Goal: Task Accomplishment & Management: Complete application form

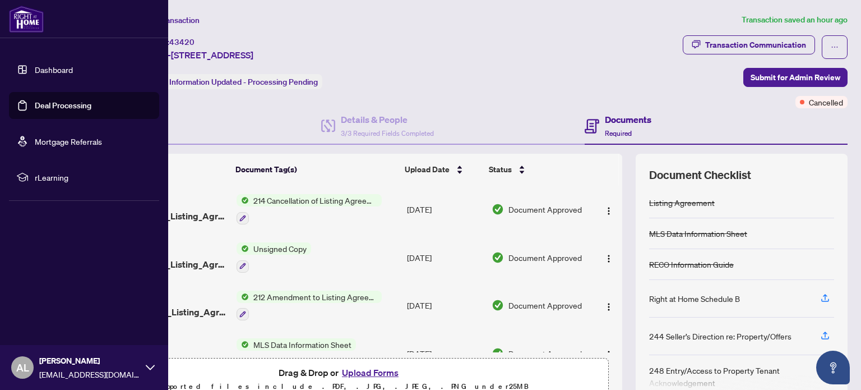
click at [24, 13] on img at bounding box center [26, 19] width 35 height 27
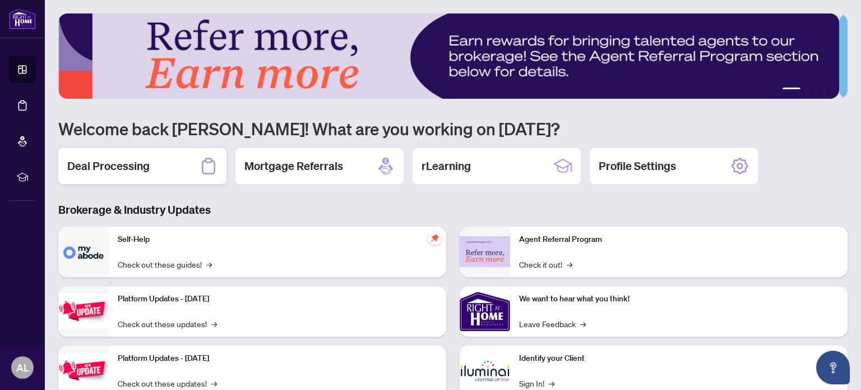
click at [145, 163] on h2 "Deal Processing" at bounding box center [108, 166] width 82 height 16
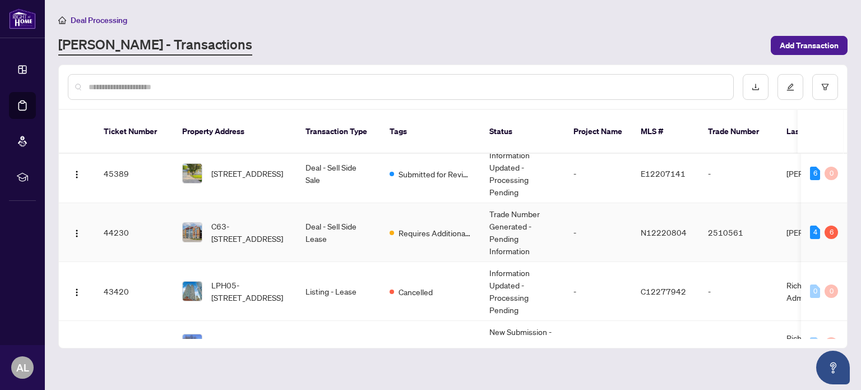
scroll to position [112, 0]
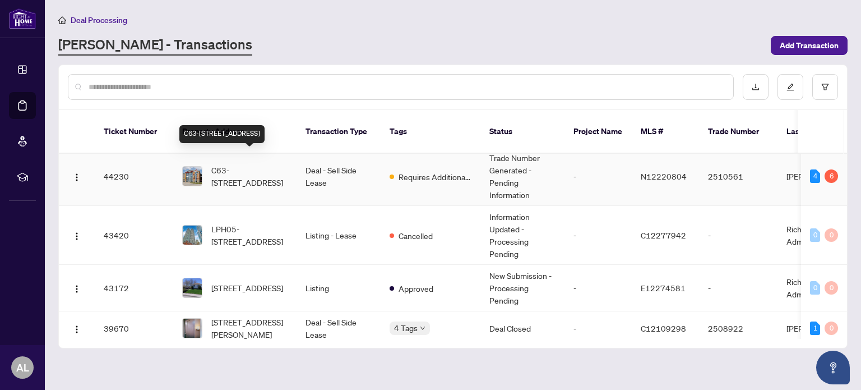
click at [244, 164] on span "C63-[STREET_ADDRESS]" at bounding box center [249, 176] width 76 height 25
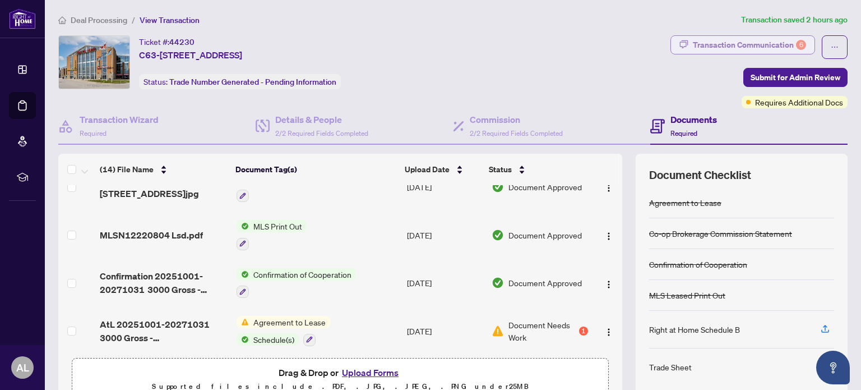
click at [708, 49] on div "Transaction Communication 6" at bounding box center [749, 45] width 113 height 18
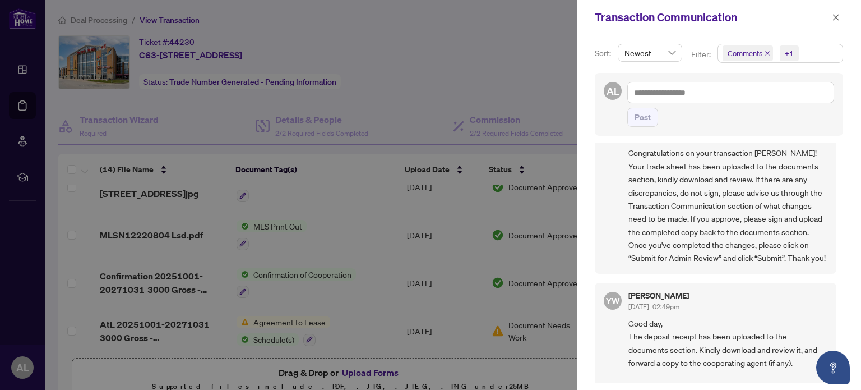
scroll to position [673, 0]
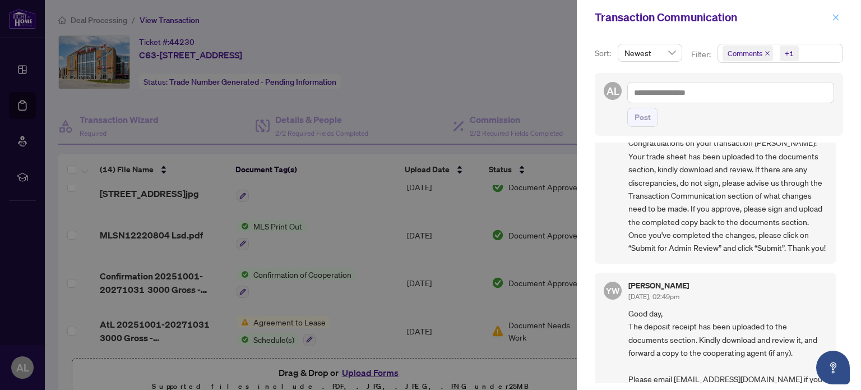
click at [836, 17] on icon "close" at bounding box center [836, 17] width 6 height 6
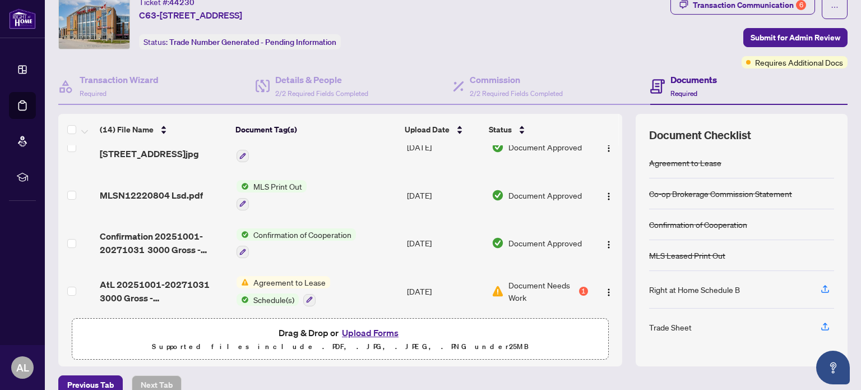
scroll to position [56, 0]
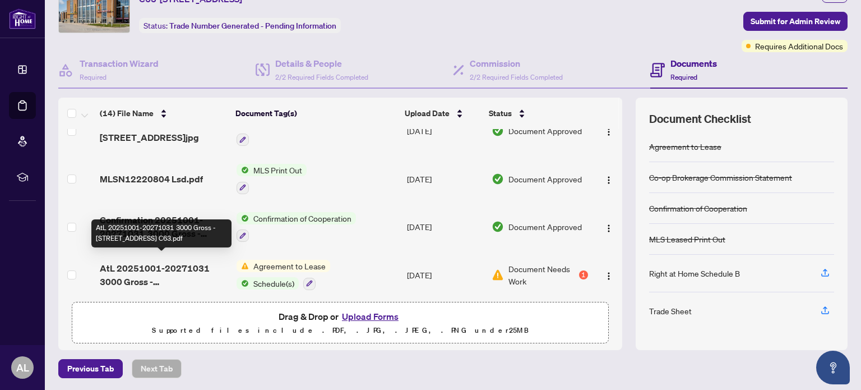
click at [181, 261] on span "AtL 20251001-20271031 3000 Gross - [STREET_ADDRESS] C63.pdf" at bounding box center [163, 274] width 127 height 27
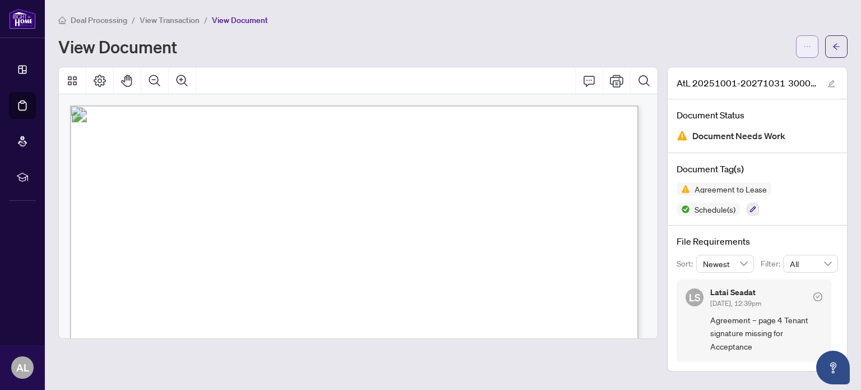
click at [810, 47] on icon "ellipsis" at bounding box center [808, 47] width 8 height 8
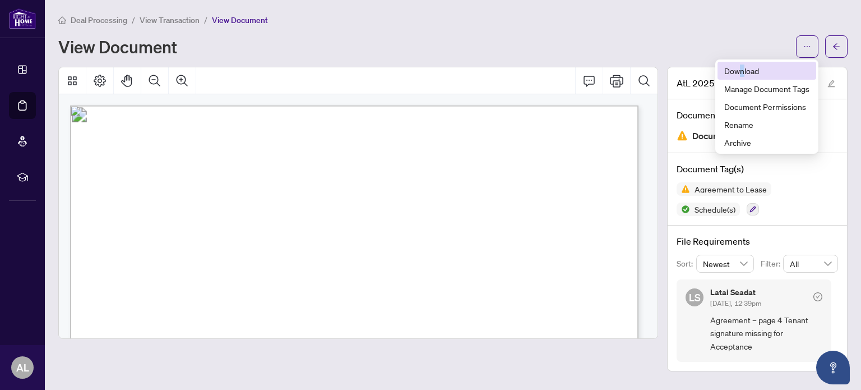
click at [746, 68] on span "Download" at bounding box center [766, 70] width 85 height 12
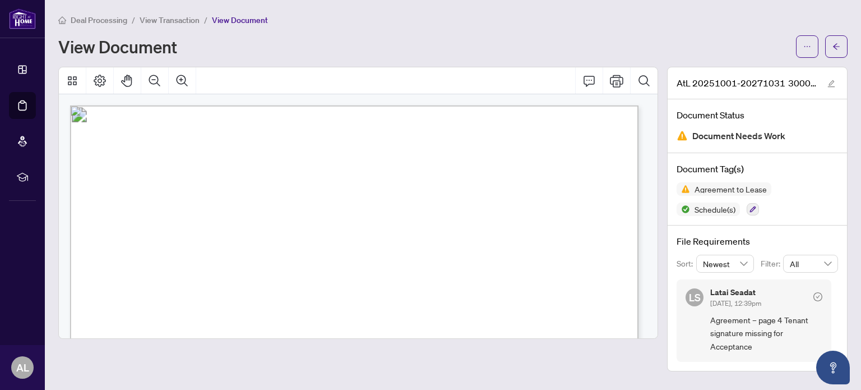
drag, startPoint x: 533, startPoint y: 13, endPoint x: 538, endPoint y: 7, distance: 8.1
click at [533, 13] on main "Deal Processing / View Transaction / View Document View Document AtL 20251001-2…" at bounding box center [453, 195] width 816 height 390
click at [334, 21] on div "Deal Processing / View Transaction / View Document" at bounding box center [453, 19] width 790 height 13
drag, startPoint x: 756, startPoint y: 343, endPoint x: 709, endPoint y: 320, distance: 52.4
click at [709, 320] on div "[PERSON_NAME] Seadat [DATE], 12:39pm Agreement – page 4 Tenant signature missin…" at bounding box center [754, 320] width 155 height 82
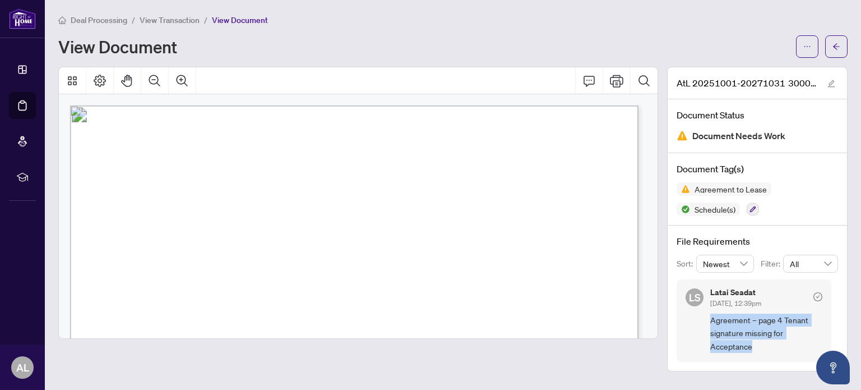
copy span "Agreement – page 4 Tenant signature missing for Acceptance"
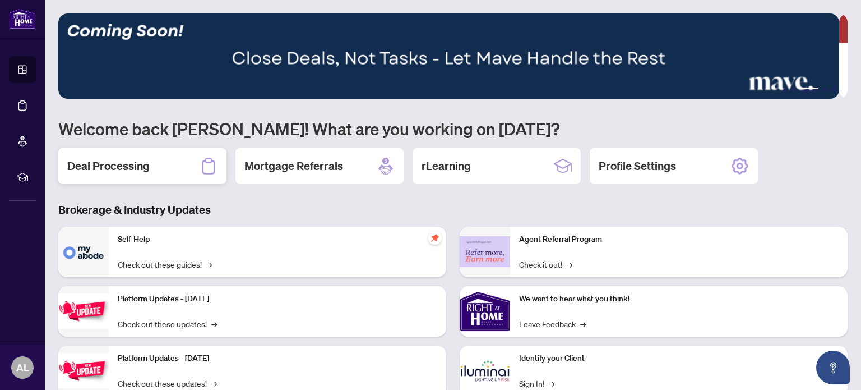
click at [99, 158] on h2 "Deal Processing" at bounding box center [108, 166] width 82 height 16
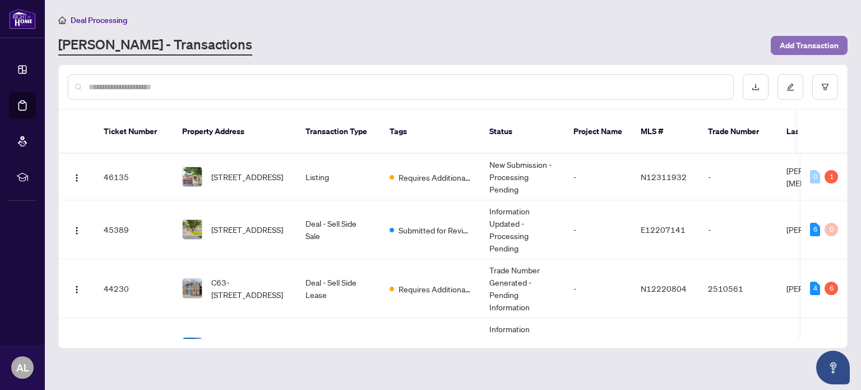
click at [802, 47] on span "Add Transaction" at bounding box center [809, 45] width 59 height 18
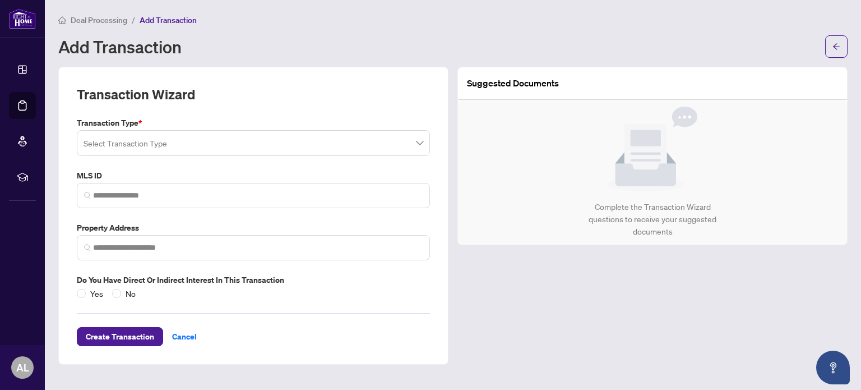
click at [163, 157] on div "Transaction Type * Select Transaction Type MLS ID Property Address Do you have …" at bounding box center [253, 208] width 362 height 183
click at [175, 144] on input "search" at bounding box center [249, 144] width 330 height 25
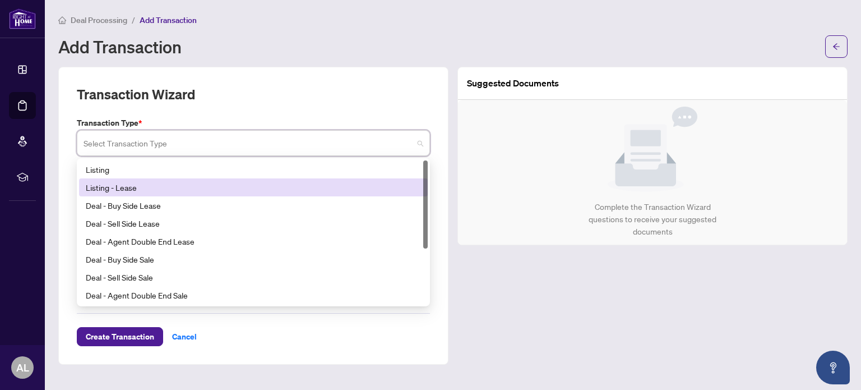
click at [143, 188] on div "Listing - Lease" at bounding box center [253, 187] width 335 height 12
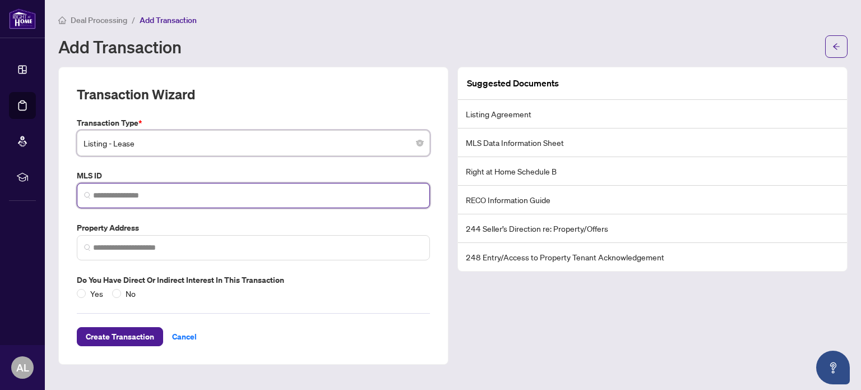
click at [150, 197] on input "search" at bounding box center [258, 196] width 330 height 12
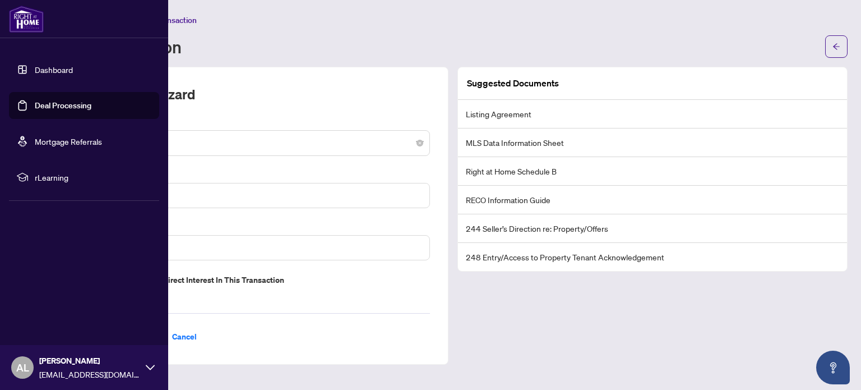
click at [25, 21] on img at bounding box center [26, 19] width 35 height 27
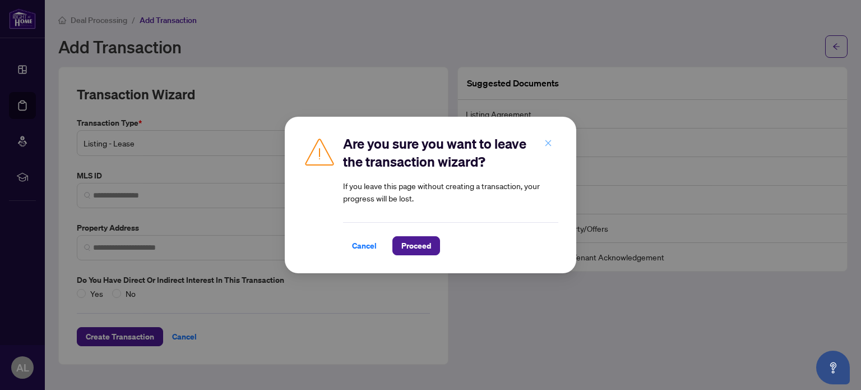
click at [545, 146] on icon "close" at bounding box center [548, 143] width 8 height 8
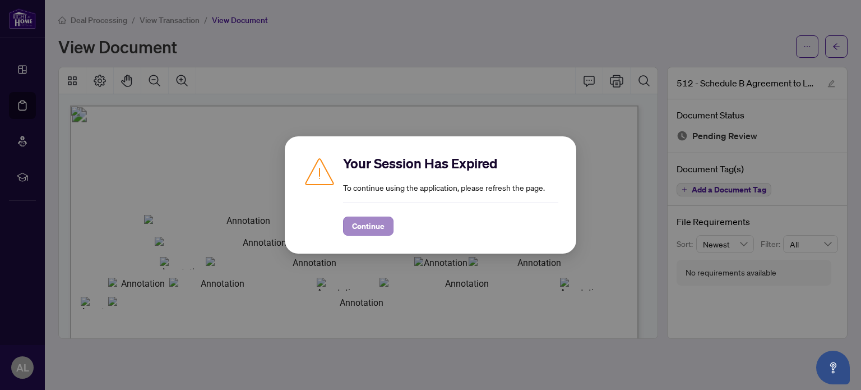
scroll to position [514, 0]
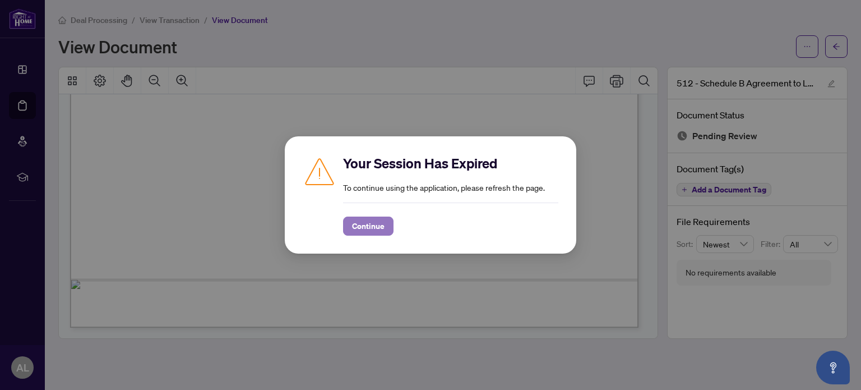
click at [361, 226] on span "Continue" at bounding box center [368, 226] width 33 height 18
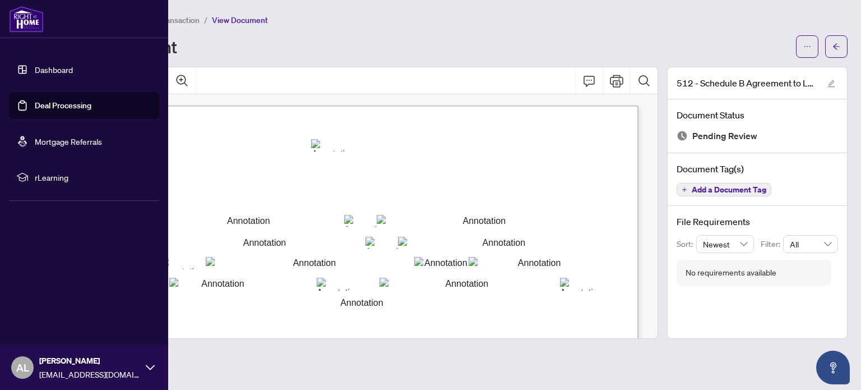
click at [27, 15] on img at bounding box center [26, 19] width 35 height 27
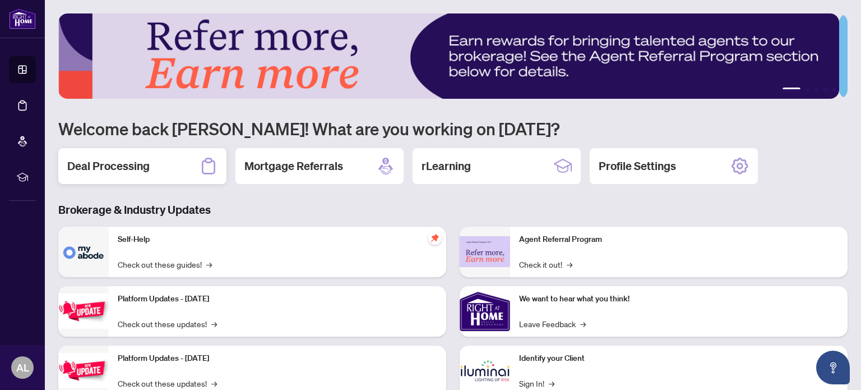
click at [116, 167] on h2 "Deal Processing" at bounding box center [108, 166] width 82 height 16
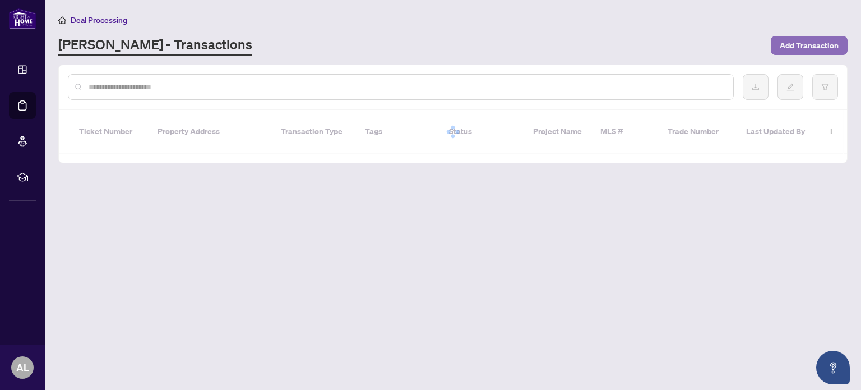
click at [819, 48] on span "Add Transaction" at bounding box center [809, 45] width 59 height 18
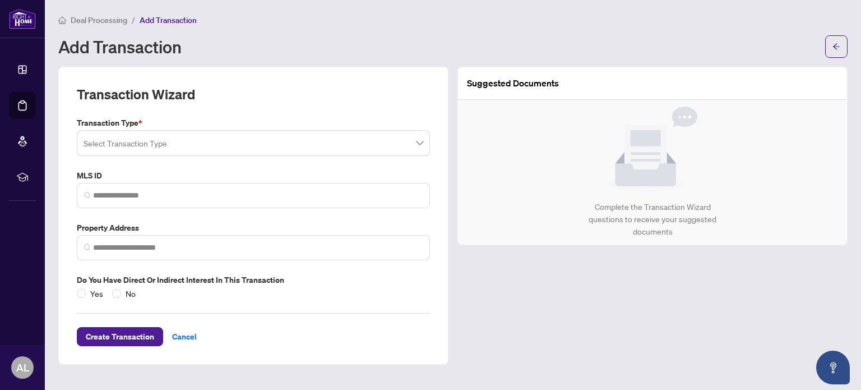
drag, startPoint x: 159, startPoint y: 145, endPoint x: 168, endPoint y: 136, distance: 12.3
click at [160, 144] on input "search" at bounding box center [249, 144] width 330 height 25
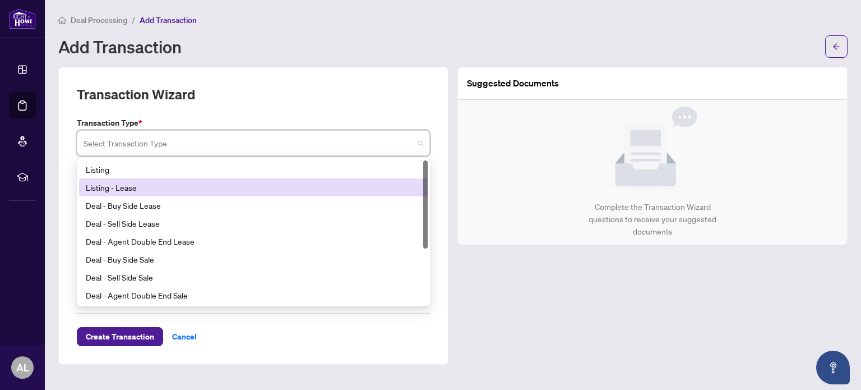
click at [159, 186] on div "Listing - Lease" at bounding box center [253, 187] width 335 height 12
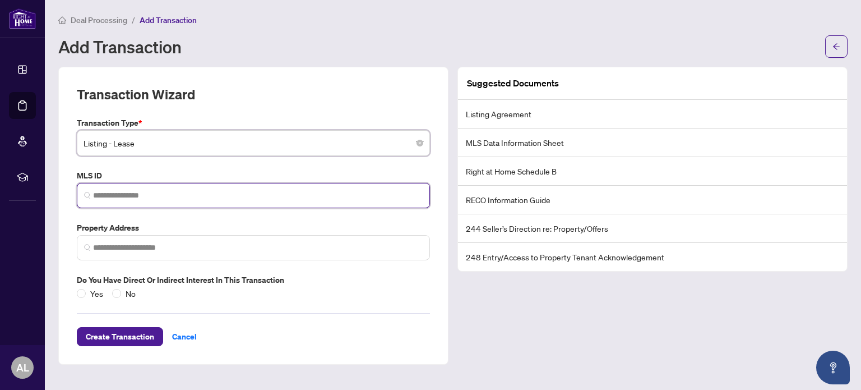
drag, startPoint x: 138, startPoint y: 191, endPoint x: 136, endPoint y: 183, distance: 8.0
click at [137, 192] on input "search" at bounding box center [258, 196] width 330 height 12
paste input "*********"
type input "*********"
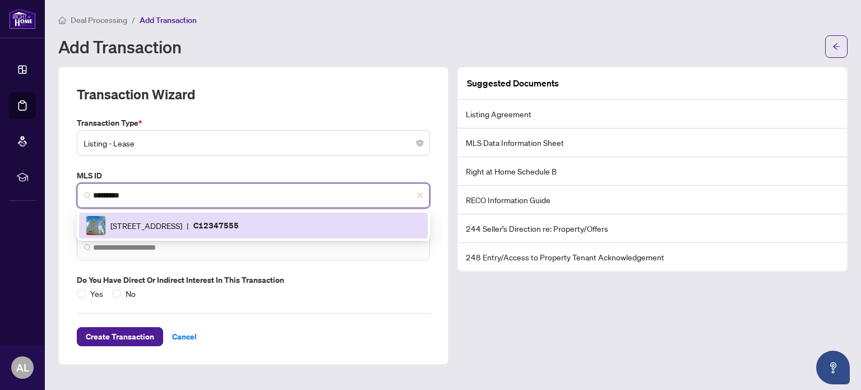
click at [164, 227] on span "20 Lombard St, Toronto, Ontario M5C 0A7, Canada" at bounding box center [146, 225] width 72 height 12
type input "**********"
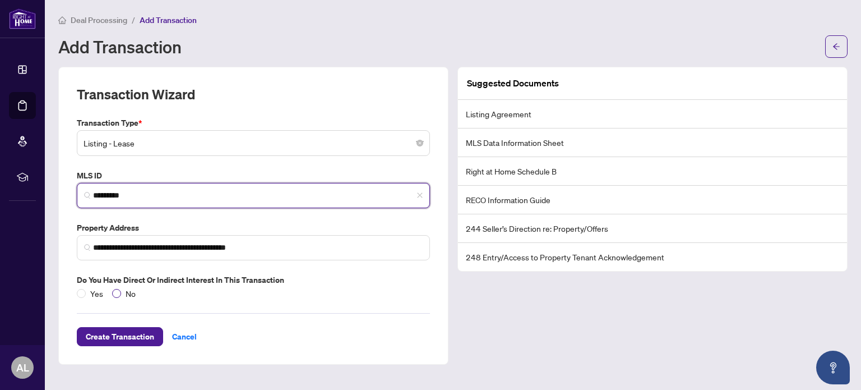
type input "*********"
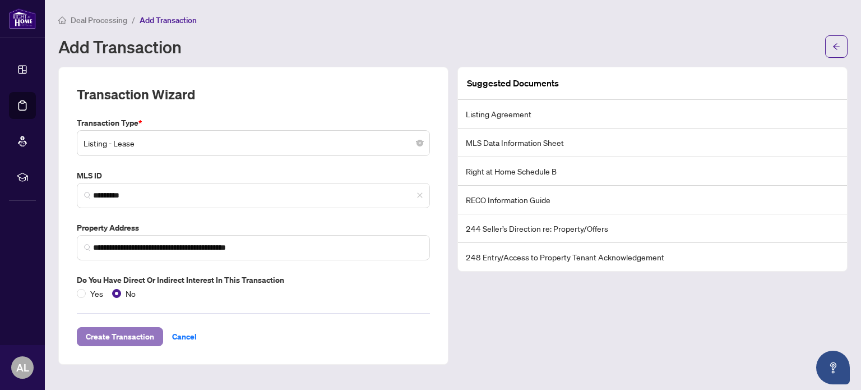
click at [130, 334] on span "Create Transaction" at bounding box center [120, 336] width 68 height 18
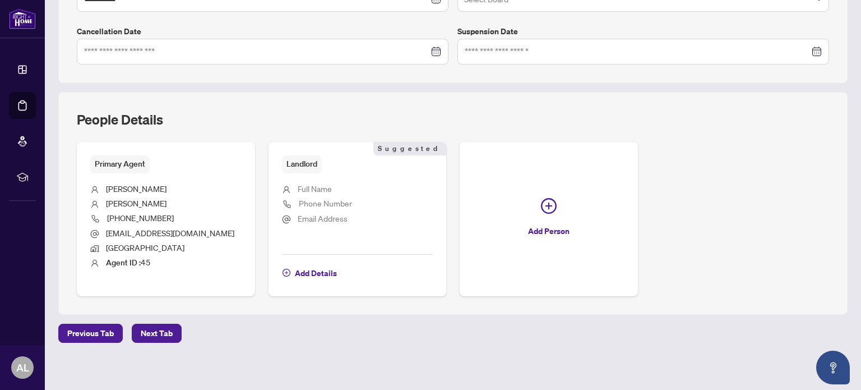
scroll to position [339, 0]
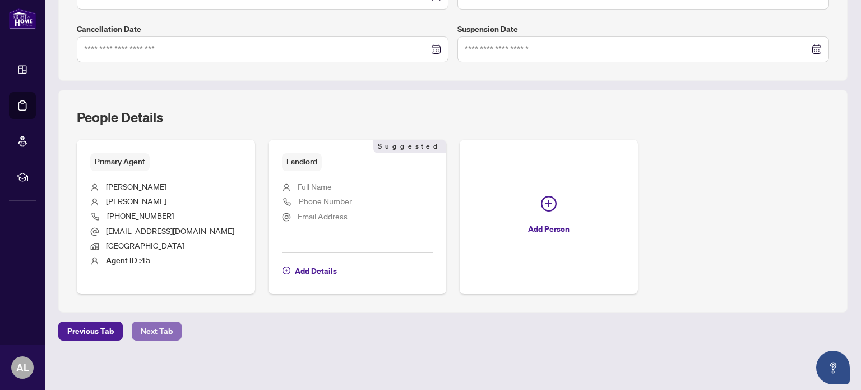
click at [151, 332] on span "Next Tab" at bounding box center [157, 331] width 32 height 18
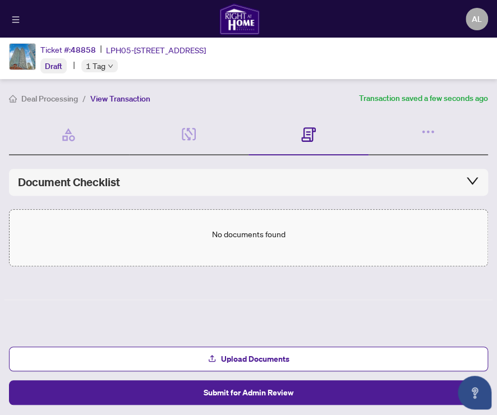
click at [238, 103] on ol "Deal Processing / View Transaction" at bounding box center [181, 98] width 345 height 13
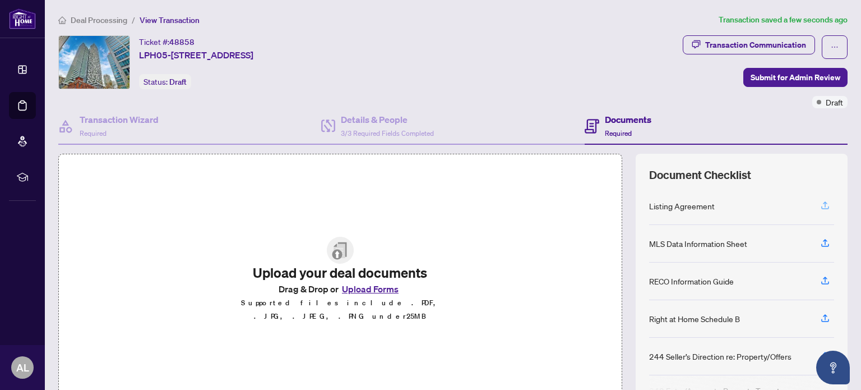
click at [820, 203] on icon "button" at bounding box center [825, 205] width 10 height 10
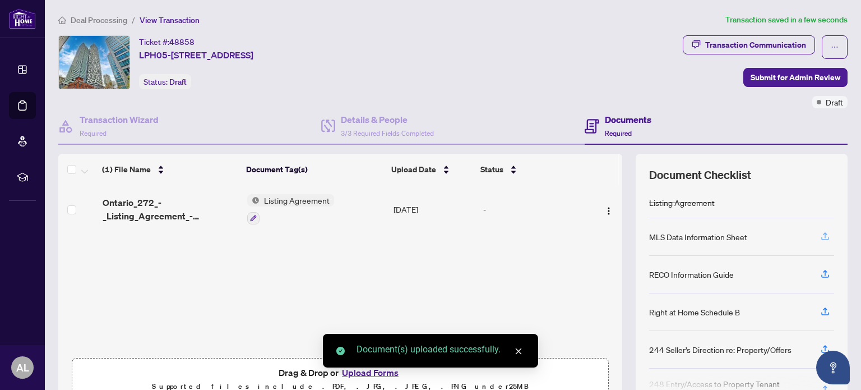
click at [816, 233] on button "button" at bounding box center [825, 236] width 18 height 19
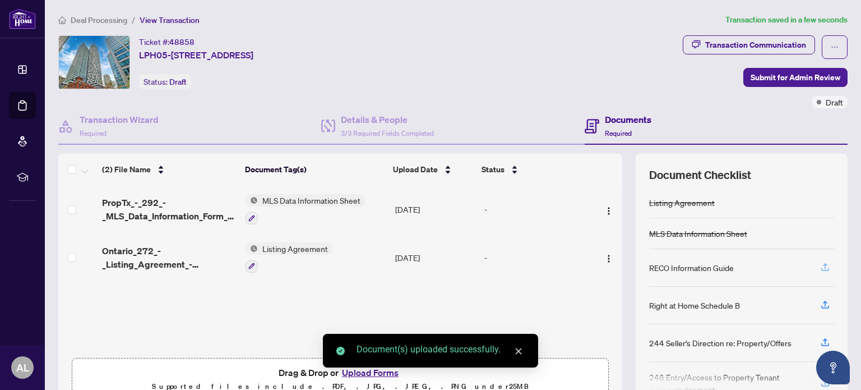
click at [820, 264] on icon "button" at bounding box center [825, 267] width 10 height 10
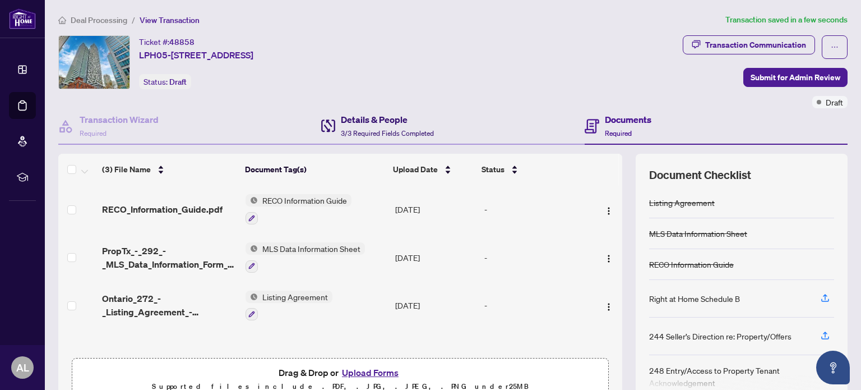
click at [399, 126] on div "Details & People 3/3 Required Fields Completed" at bounding box center [387, 126] width 93 height 26
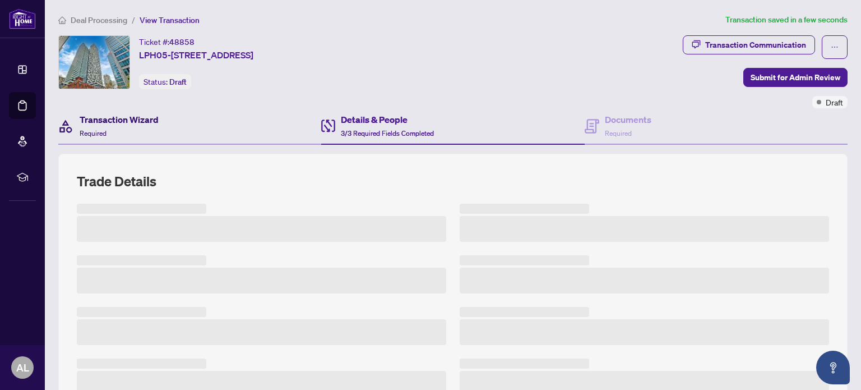
click at [122, 119] on h4 "Transaction Wizard" at bounding box center [119, 119] width 79 height 13
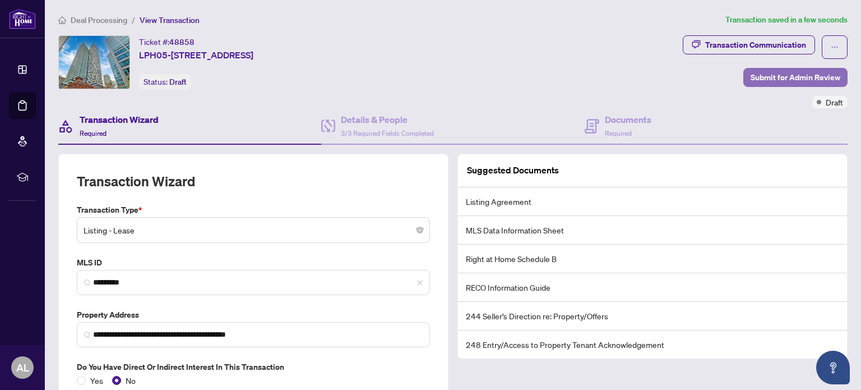
click at [780, 76] on span "Submit for Admin Review" at bounding box center [796, 77] width 90 height 18
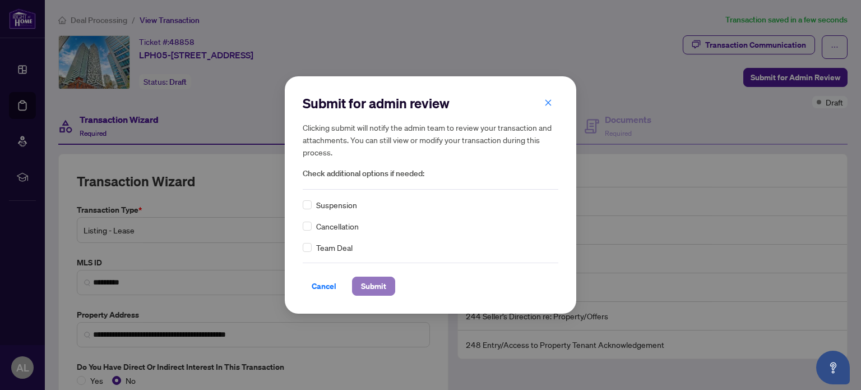
click at [371, 287] on span "Submit" at bounding box center [373, 286] width 25 height 18
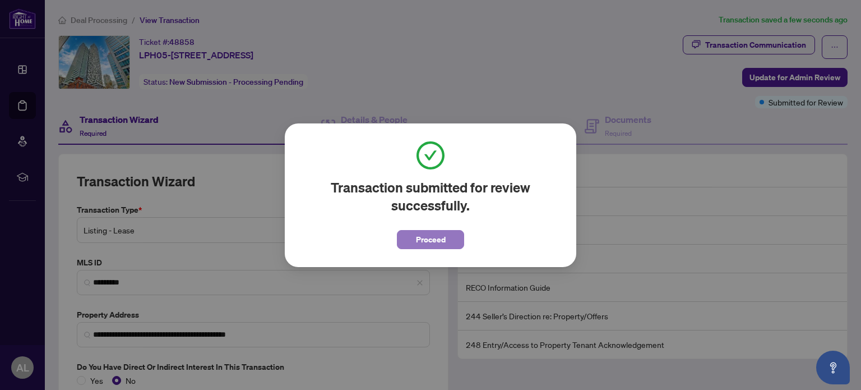
click at [425, 242] on span "Proceed" at bounding box center [431, 239] width 30 height 18
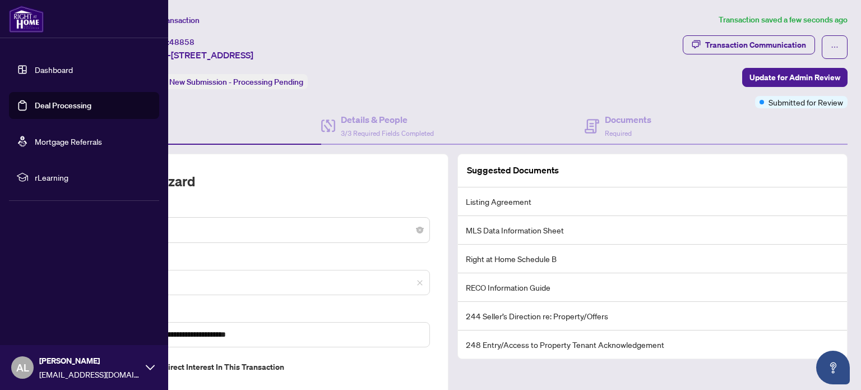
click at [24, 24] on img at bounding box center [26, 19] width 35 height 27
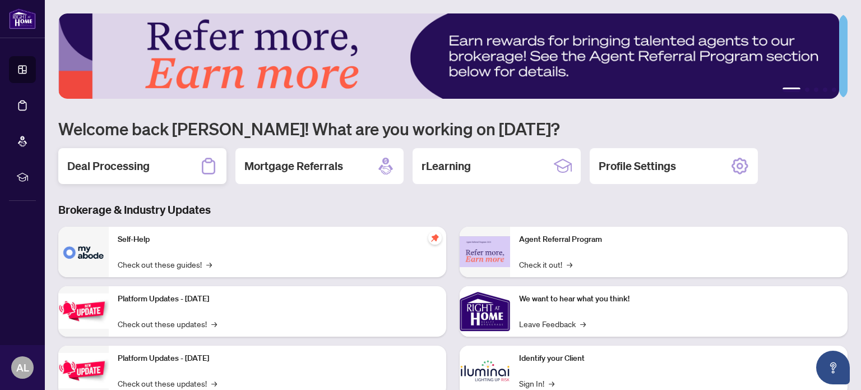
click at [129, 174] on div "Deal Processing" at bounding box center [142, 166] width 168 height 36
